Goal: Find contact information: Find contact information

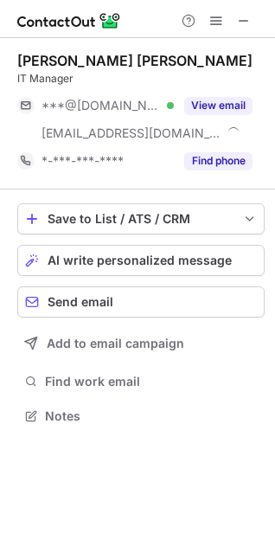
scroll to position [404, 275]
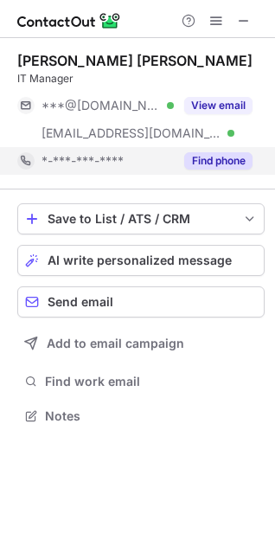
click at [229, 161] on button "Find phone" at bounding box center [218, 160] width 68 height 17
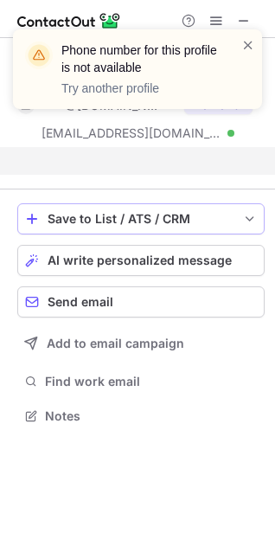
scroll to position [377, 275]
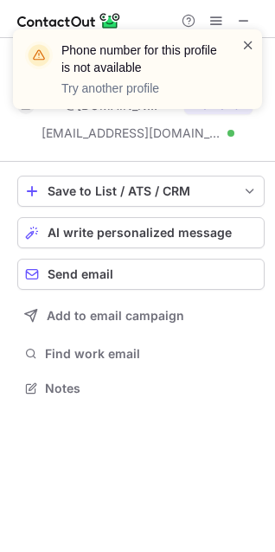
click at [242, 42] on span at bounding box center [249, 44] width 14 height 17
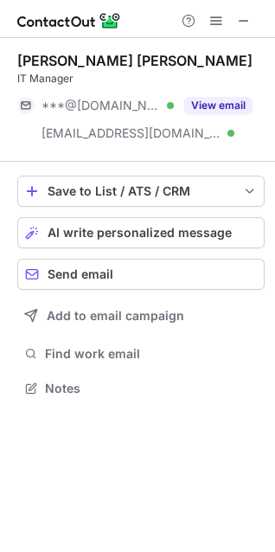
click at [248, 28] on div "Phone number for this profile is not available Try another profile" at bounding box center [137, 76] width 277 height 128
click at [238, 15] on span at bounding box center [244, 21] width 14 height 14
